Goal: Task Accomplishment & Management: Manage account settings

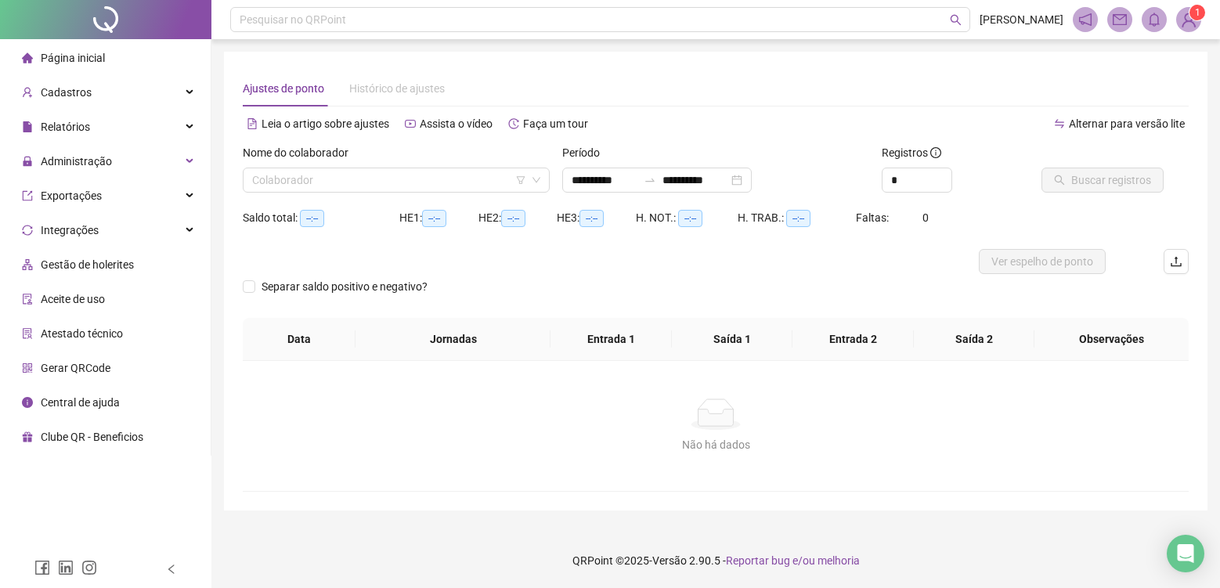
type input "**********"
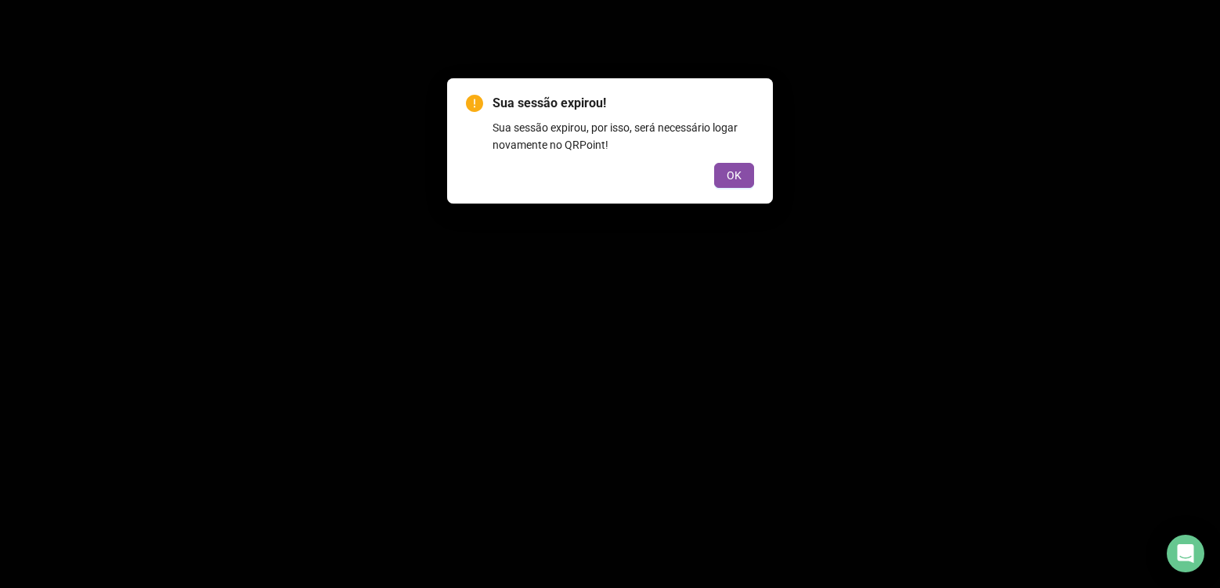
click at [85, 132] on div "Sua sessão expirou! Sua sessão expirou, por isso, será necessário logar novamen…" at bounding box center [610, 294] width 1220 height 588
click at [746, 168] on button "OK" at bounding box center [734, 175] width 40 height 25
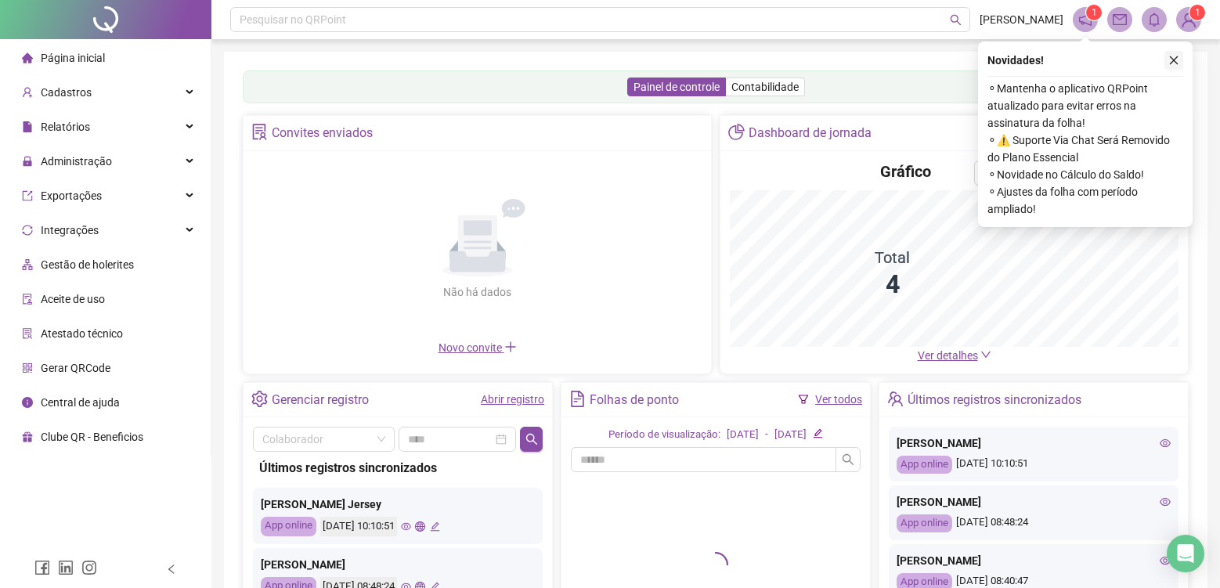
click at [1179, 56] on icon "close" at bounding box center [1174, 60] width 11 height 11
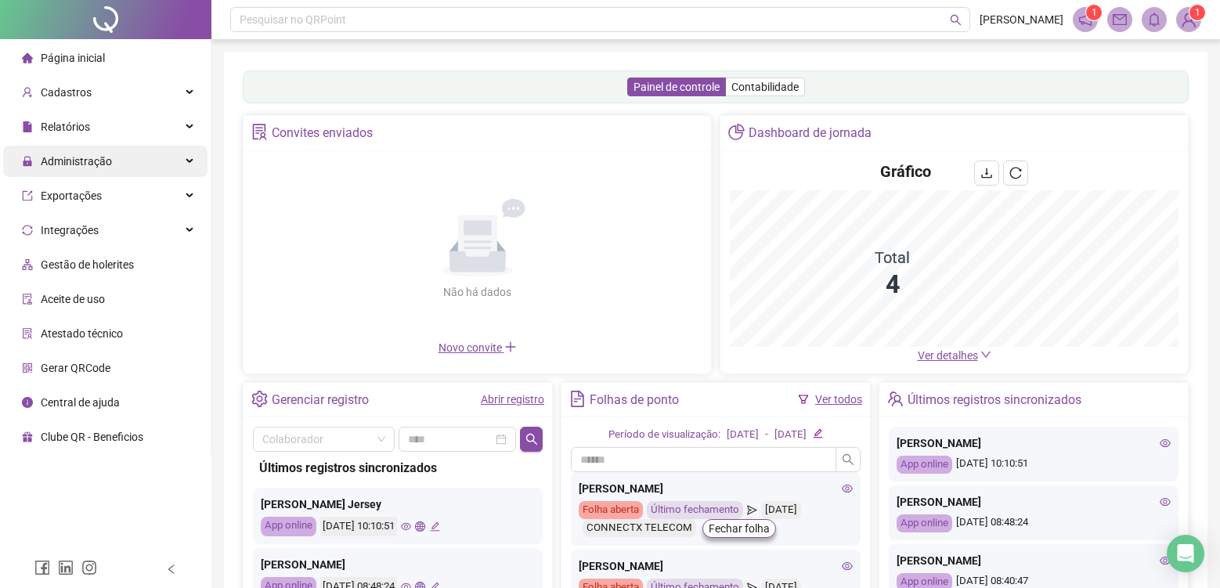
click at [104, 157] on span "Administração" at bounding box center [76, 161] width 71 height 13
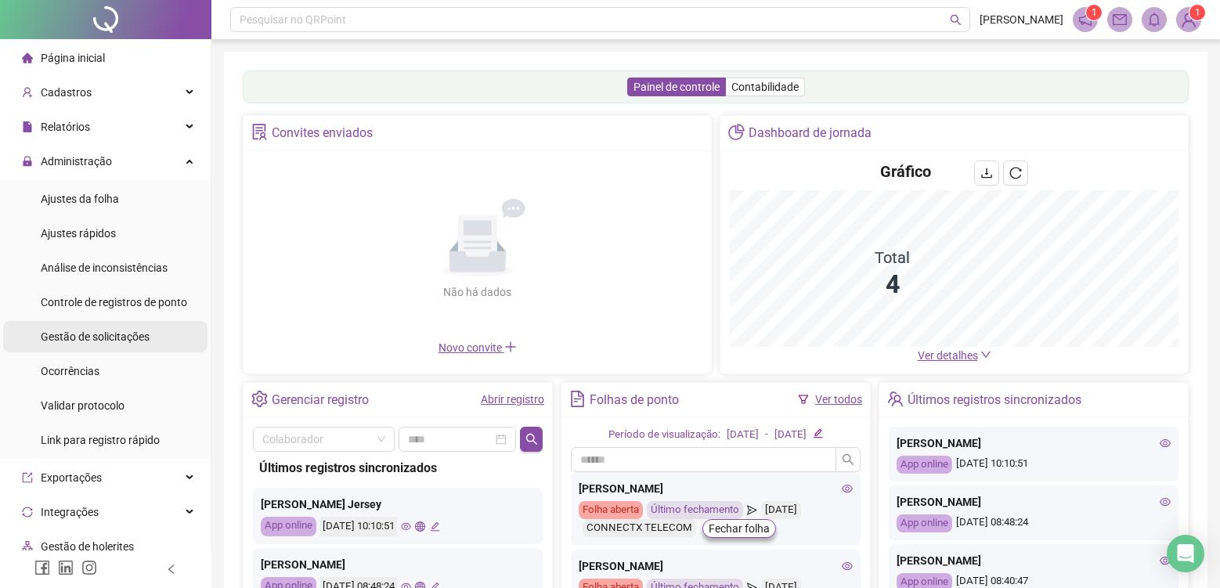
click at [122, 334] on span "Gestão de solicitações" at bounding box center [95, 337] width 109 height 13
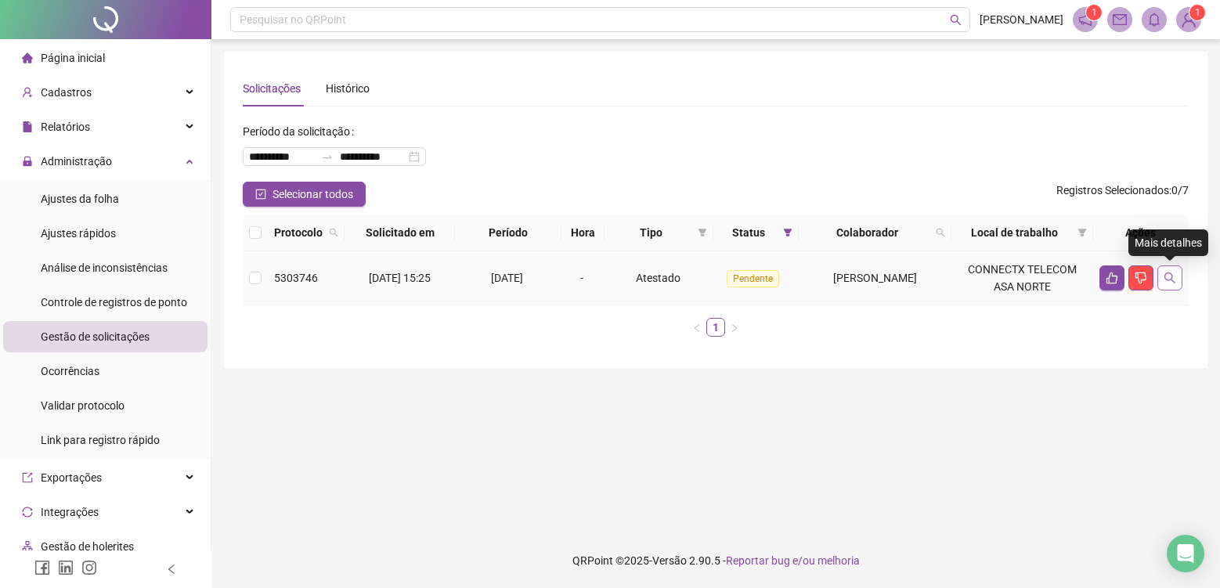
click at [1178, 279] on button "button" at bounding box center [1170, 278] width 25 height 25
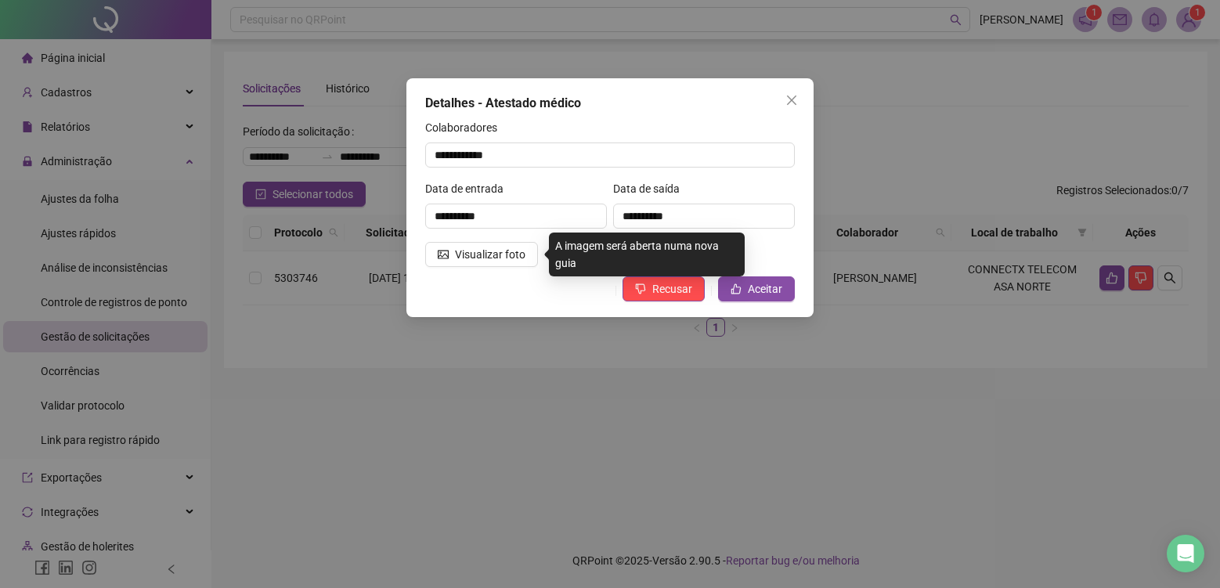
click at [483, 237] on div "**********" at bounding box center [516, 210] width 188 height 61
click at [476, 254] on span "Visualizar foto" at bounding box center [490, 254] width 70 height 17
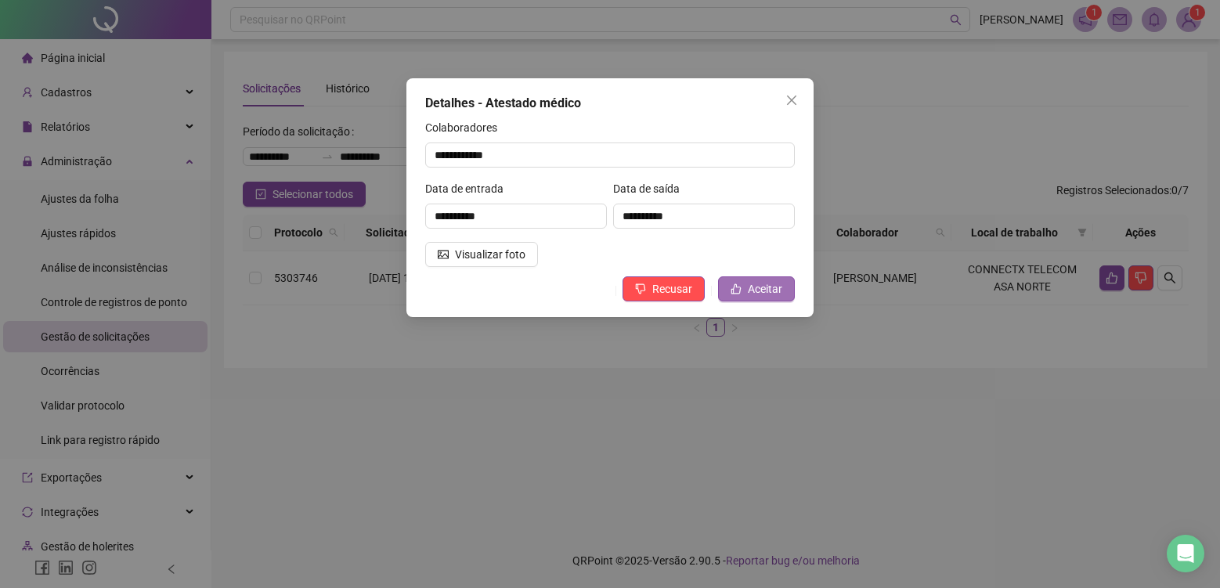
click at [753, 291] on span "Aceitar" at bounding box center [765, 288] width 34 height 17
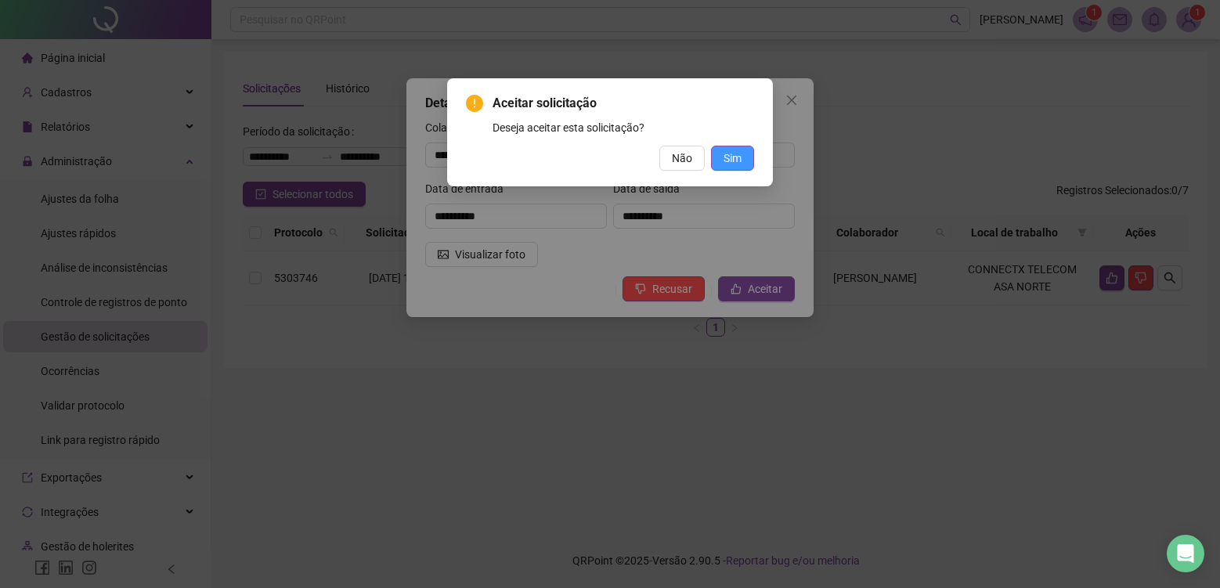
click at [731, 156] on span "Sim" at bounding box center [733, 158] width 18 height 17
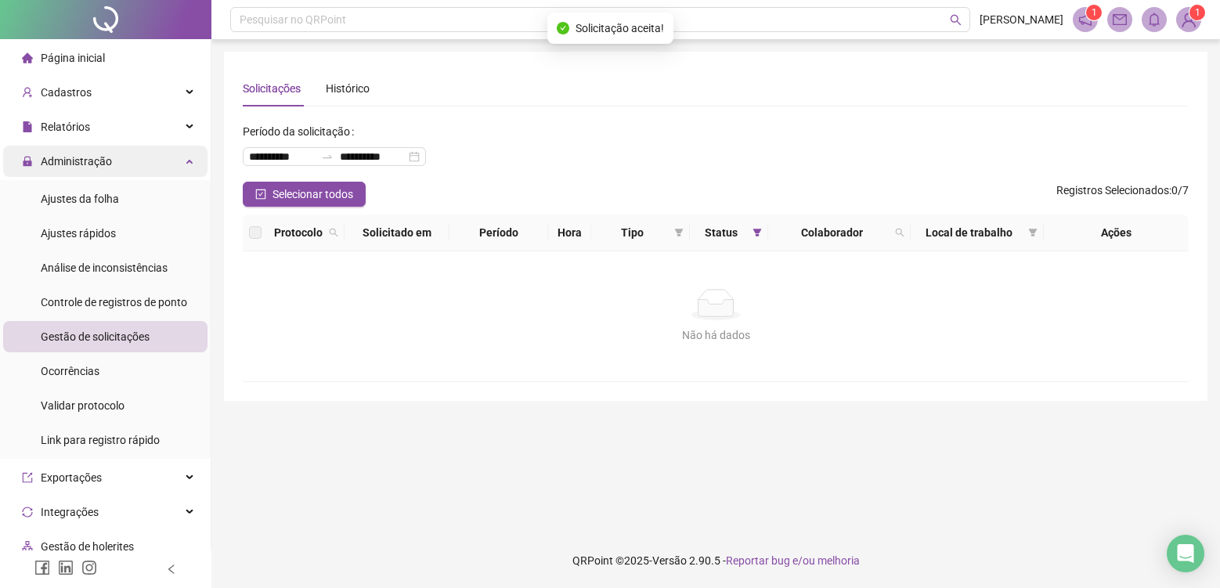
click at [129, 167] on div "Administração" at bounding box center [105, 161] width 204 height 31
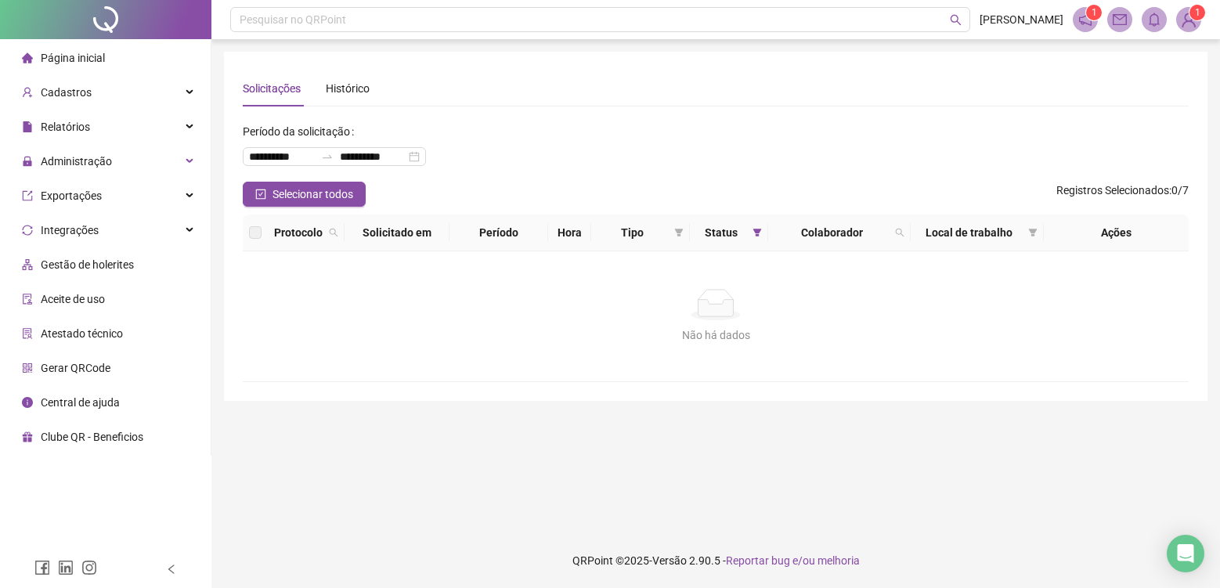
click at [110, 27] on div at bounding box center [105, 19] width 211 height 39
